Goal: Information Seeking & Learning: Check status

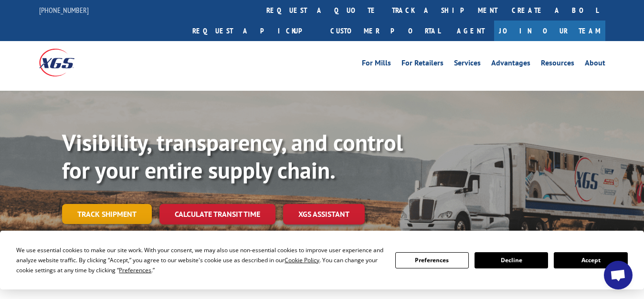
click at [118, 204] on link "Track shipment" at bounding box center [107, 214] width 90 height 20
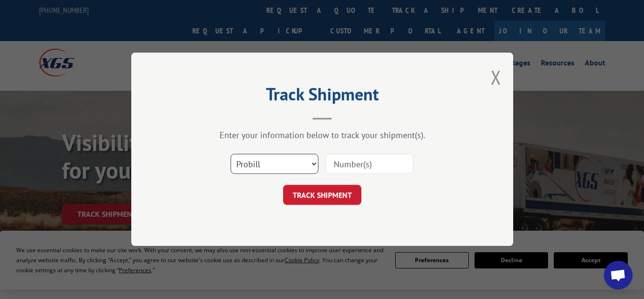
click at [293, 161] on select "Select category... Probill BOL PO" at bounding box center [275, 164] width 88 height 20
select select "bol"
click option "BOL" at bounding box center [0, 0] width 0 height 0
click at [345, 164] on input at bounding box center [370, 164] width 88 height 20
type input "7042155"
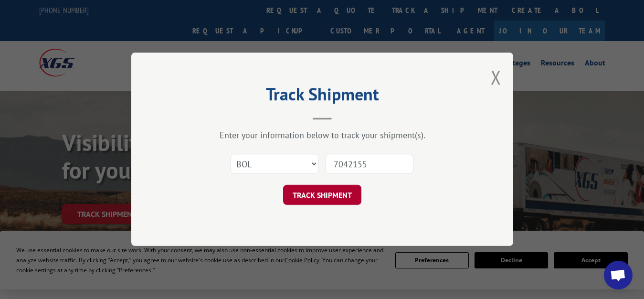
click at [348, 191] on button "TRACK SHIPMENT" at bounding box center [322, 195] width 78 height 20
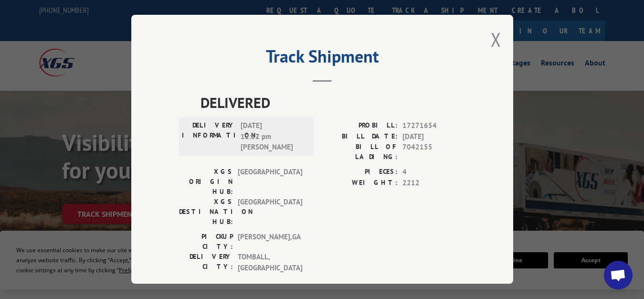
click at [554, 140] on div "Track Shipment DELIVERED DELIVERY INFORMATION: [DATE] 12:52 pm [PERSON_NAME] PR…" at bounding box center [322, 149] width 644 height 299
click at [498, 37] on button "Close modal" at bounding box center [496, 39] width 11 height 25
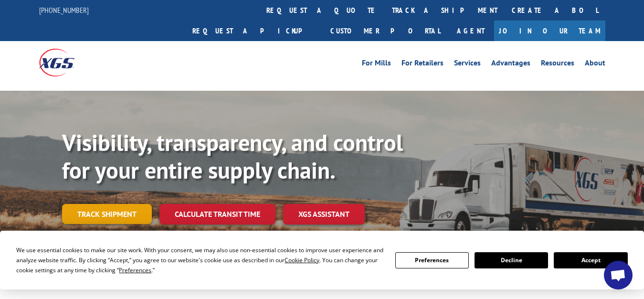
click at [129, 204] on link "Track shipment" at bounding box center [107, 214] width 90 height 20
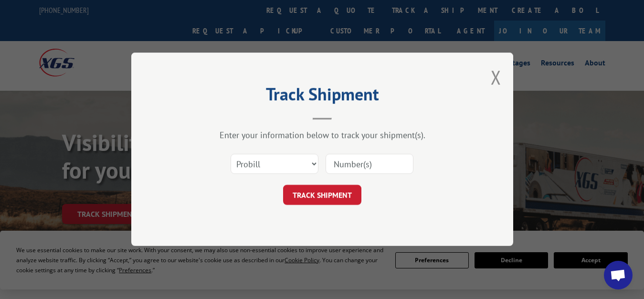
click at [574, 173] on div "Track Shipment Enter your information below to track your shipment(s). Select c…" at bounding box center [322, 149] width 644 height 299
click at [578, 264] on div "Track Shipment Enter your information below to track your shipment(s). Select c…" at bounding box center [322, 149] width 644 height 299
click at [499, 81] on button "Close modal" at bounding box center [496, 76] width 11 height 25
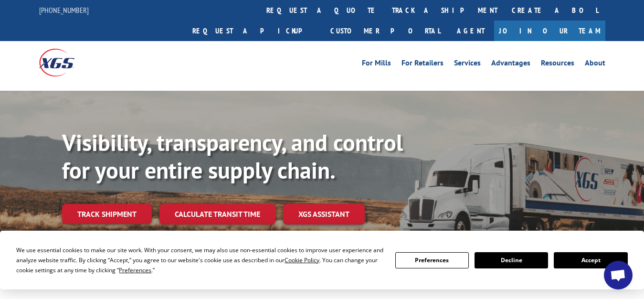
click at [584, 256] on button "Accept" at bounding box center [591, 260] width 74 height 16
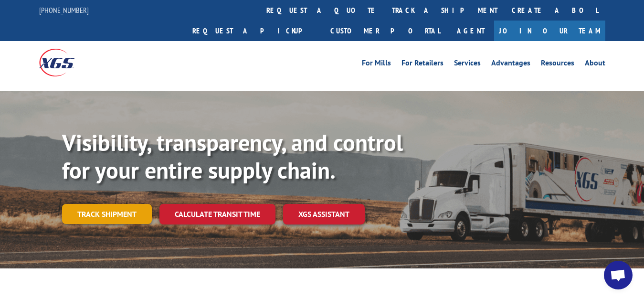
click at [113, 204] on link "Track shipment" at bounding box center [107, 214] width 90 height 20
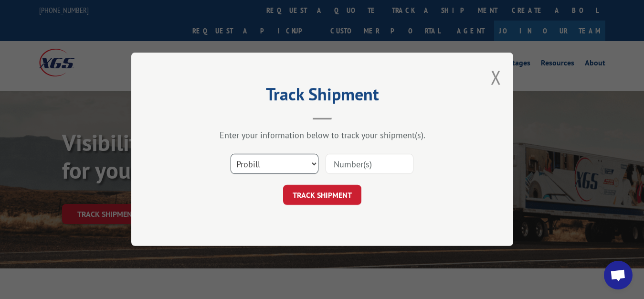
click at [231, 154] on select "Select category... Probill BOL PO" at bounding box center [275, 164] width 88 height 20
select select "bol"
click option "BOL" at bounding box center [0, 0] width 0 height 0
click at [365, 174] on input at bounding box center [370, 164] width 88 height 20
type input "7042155"
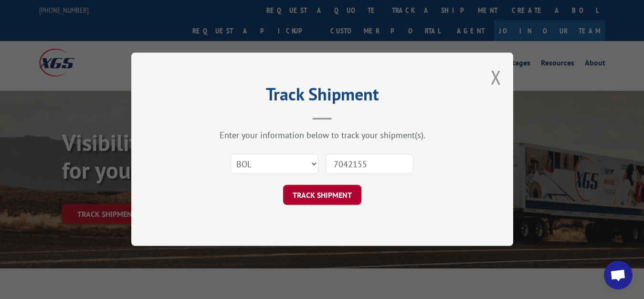
click at [342, 198] on button "TRACK SHIPMENT" at bounding box center [322, 195] width 78 height 20
